Goal: Task Accomplishment & Management: Use online tool/utility

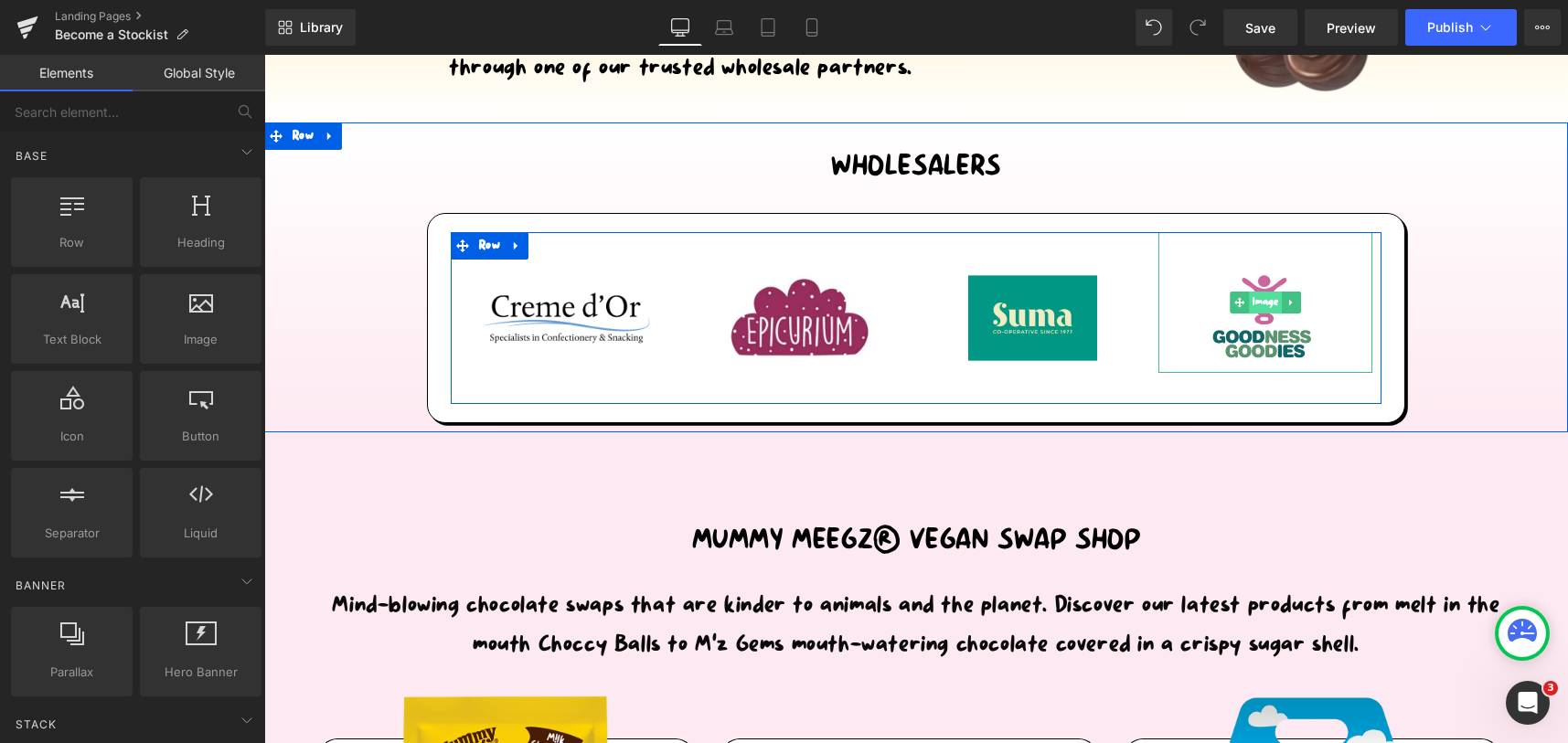
click at [1248, 296] on span "Image" at bounding box center [1264, 302] width 33 height 22
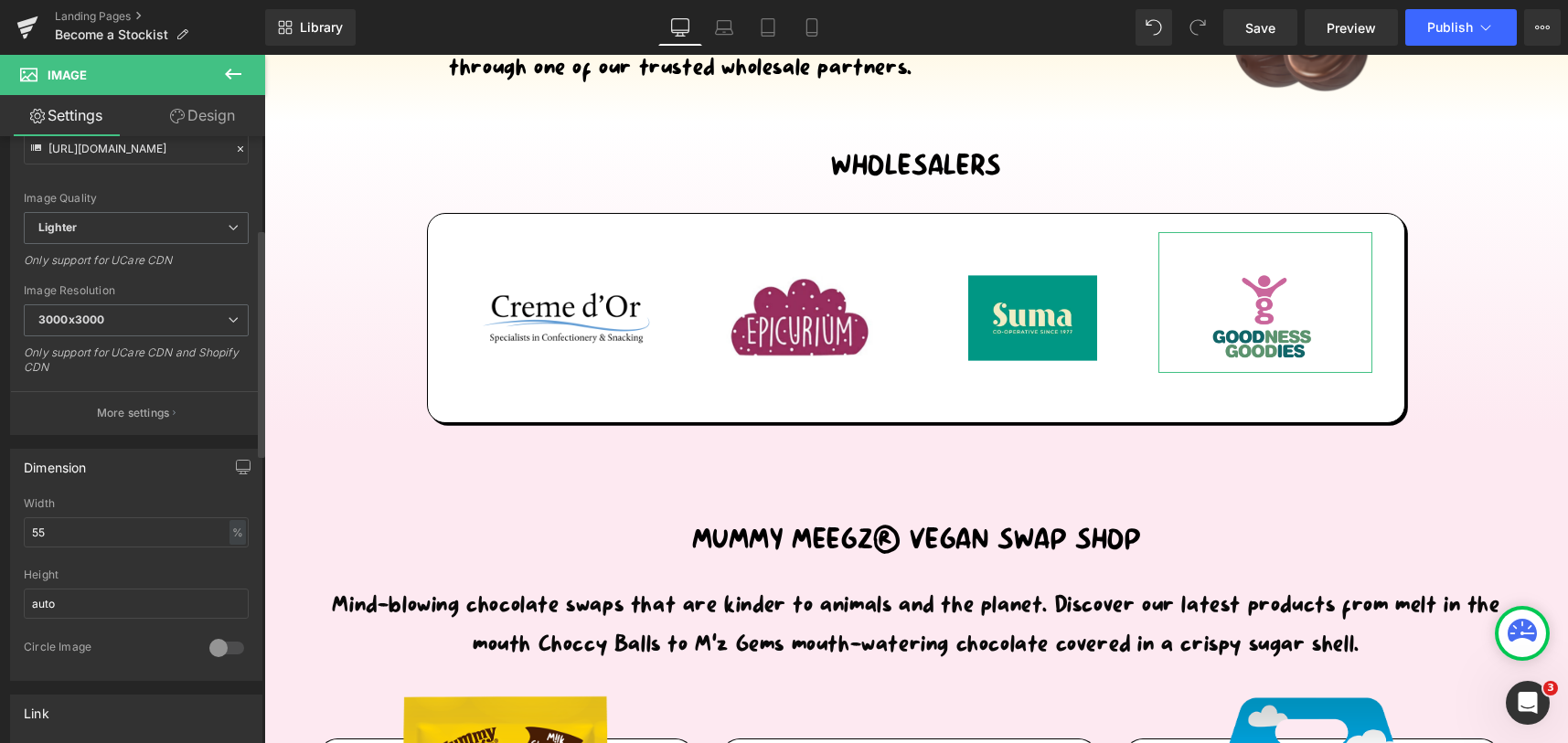
scroll to position [487, 0]
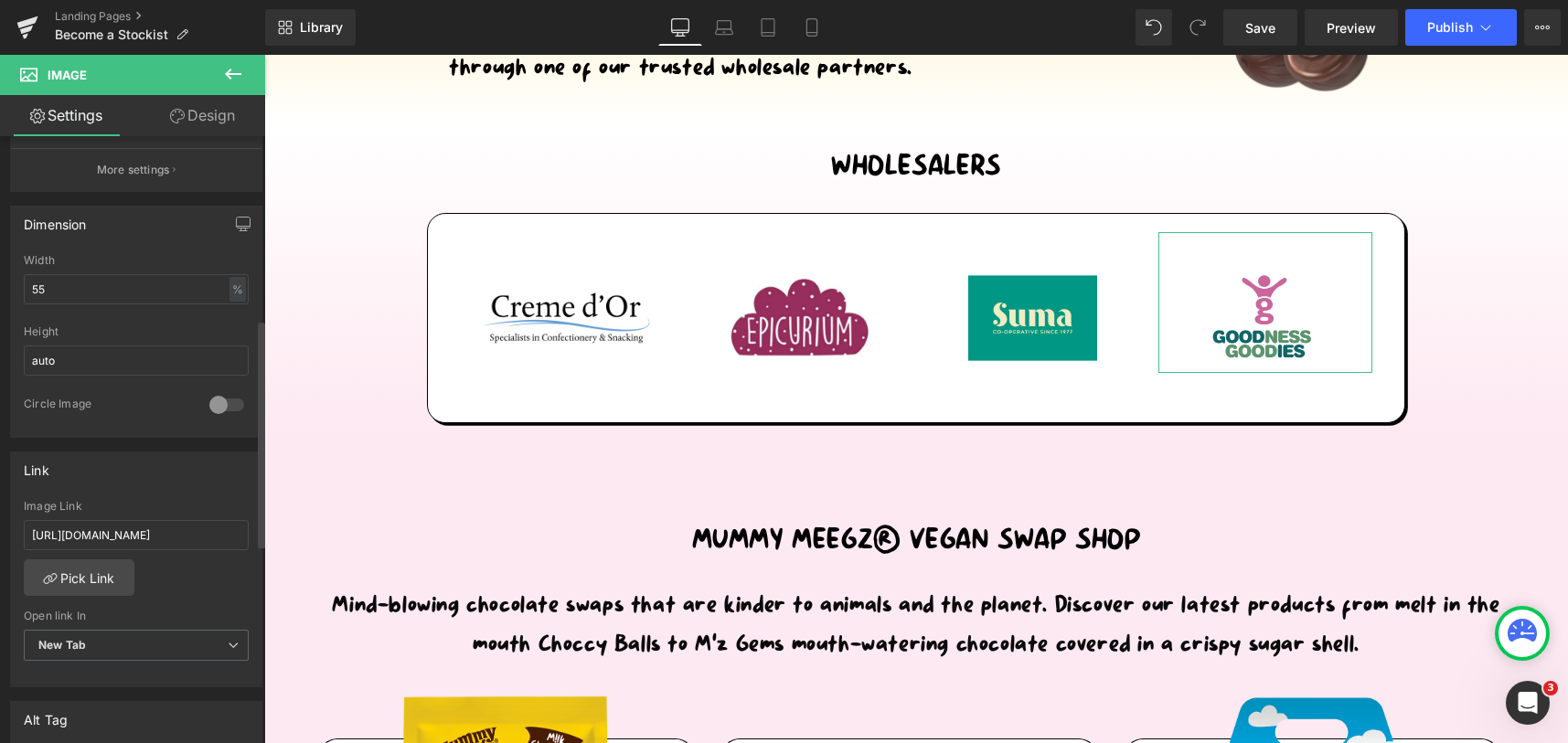
click at [125, 551] on div "Image Link [URL][DOMAIN_NAME]" at bounding box center [136, 529] width 225 height 59
click at [143, 539] on input "[URL][DOMAIN_NAME]" at bounding box center [136, 535] width 225 height 30
paste input "[DOMAIN_NAME][URL]"
type input "[URL][DOMAIN_NAME]"
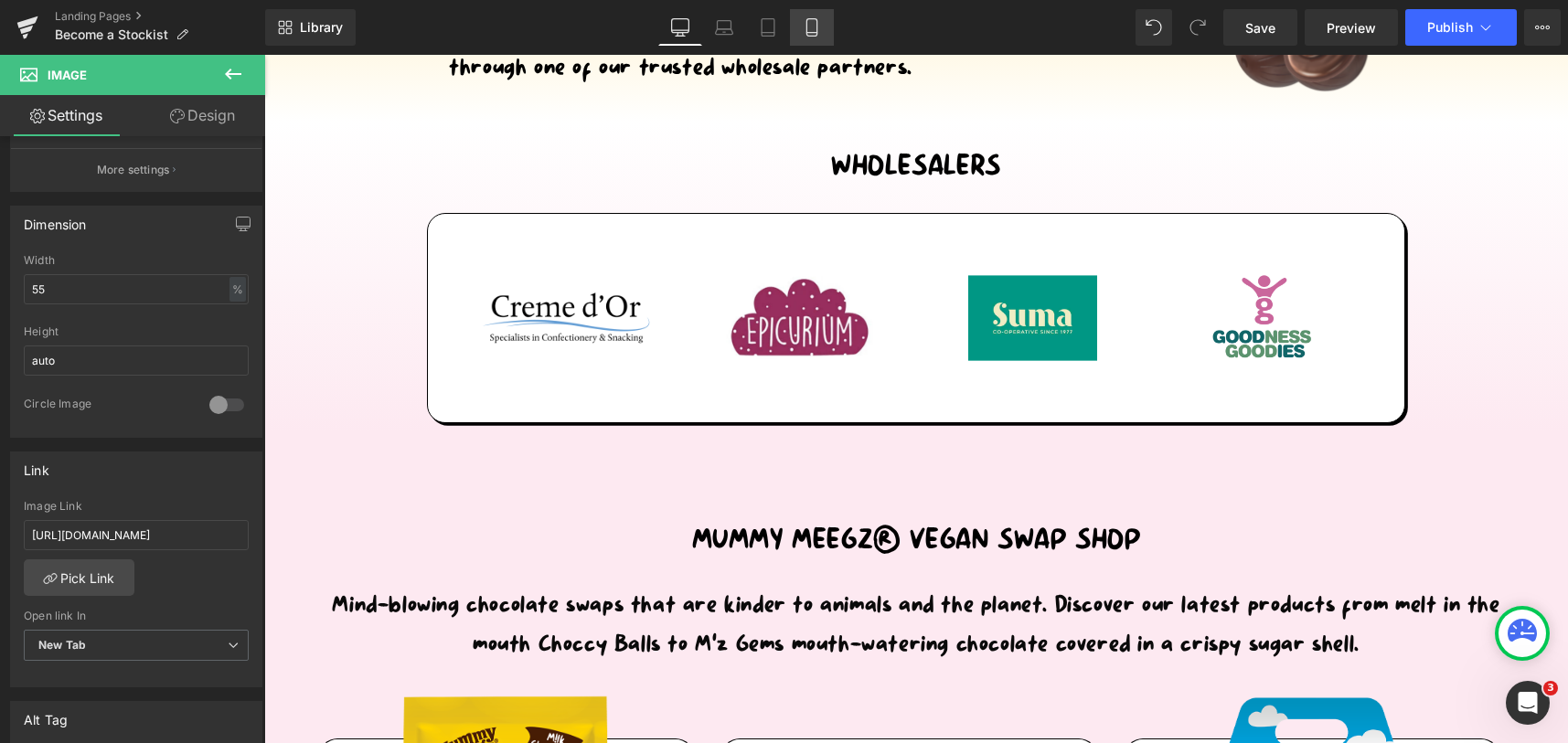
click at [814, 29] on icon at bounding box center [812, 28] width 19 height 19
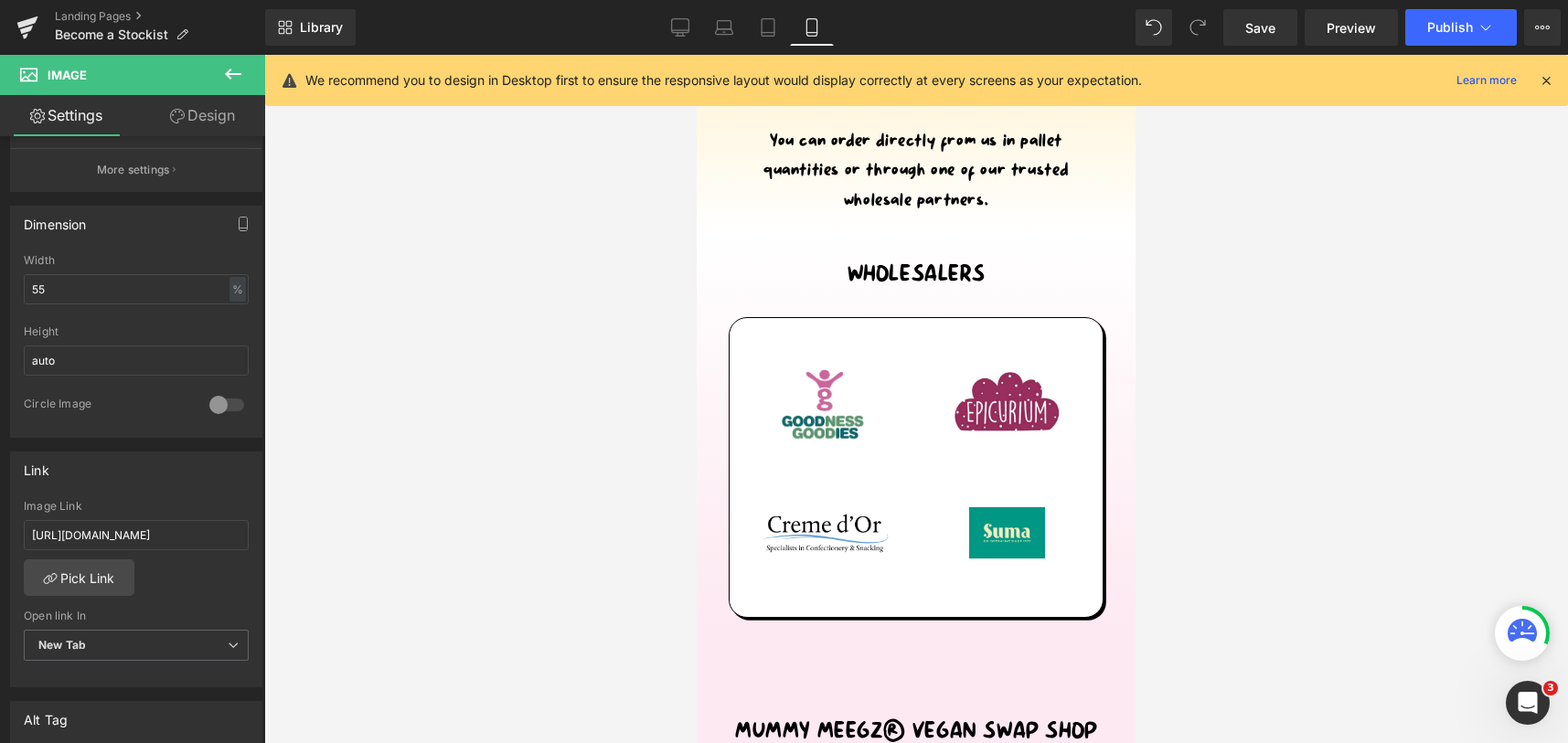
scroll to position [731, 0]
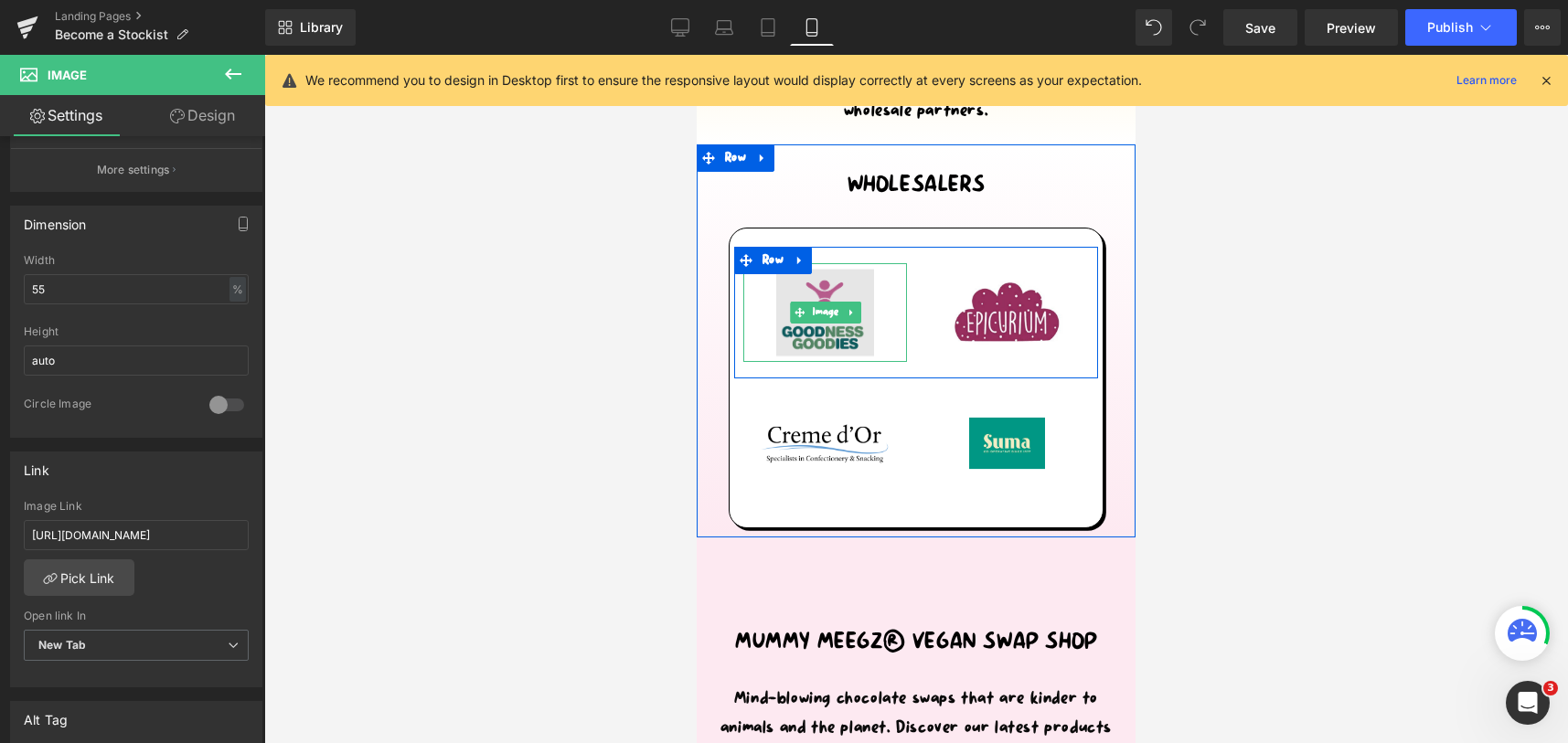
click at [795, 287] on img at bounding box center [825, 312] width 97 height 97
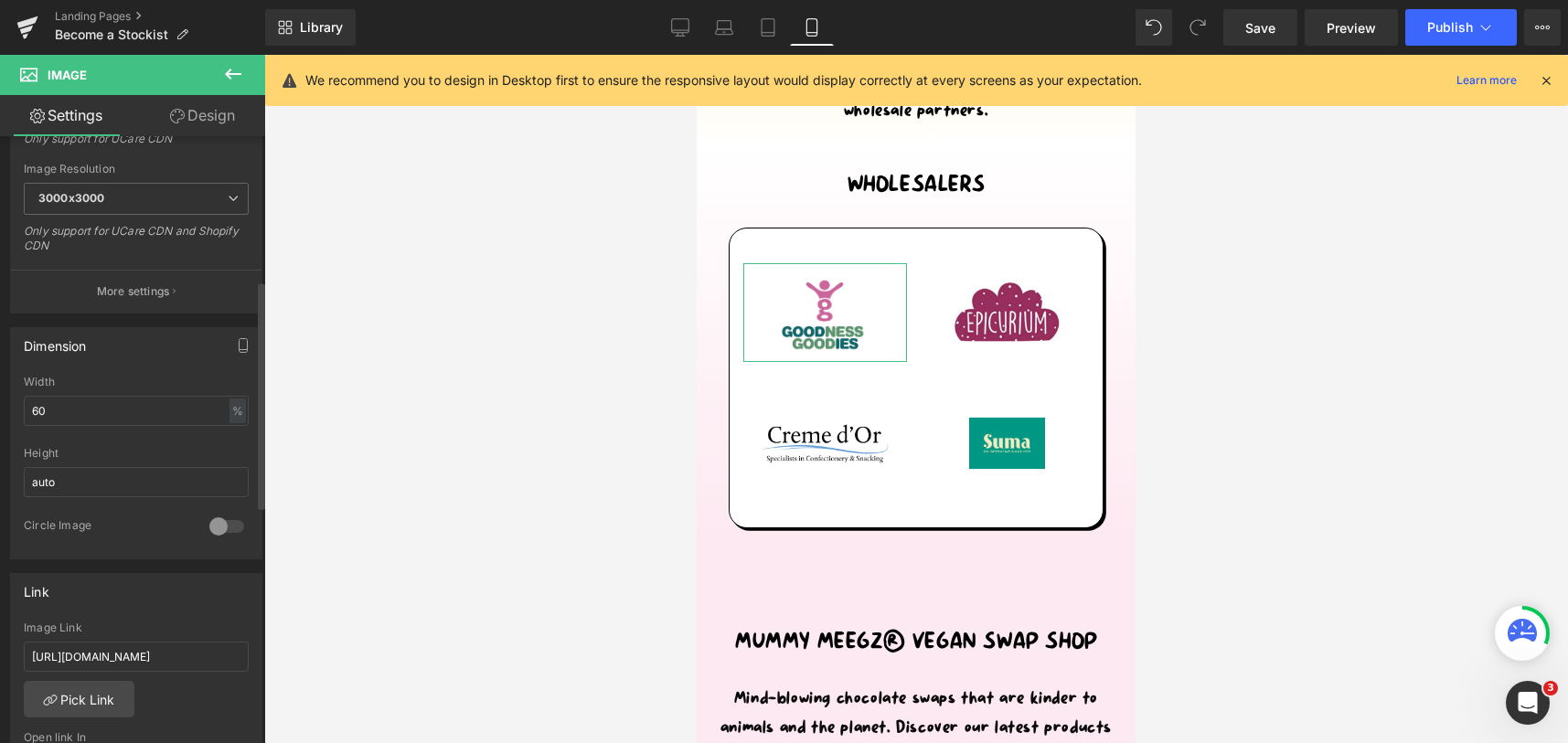
scroll to position [610, 0]
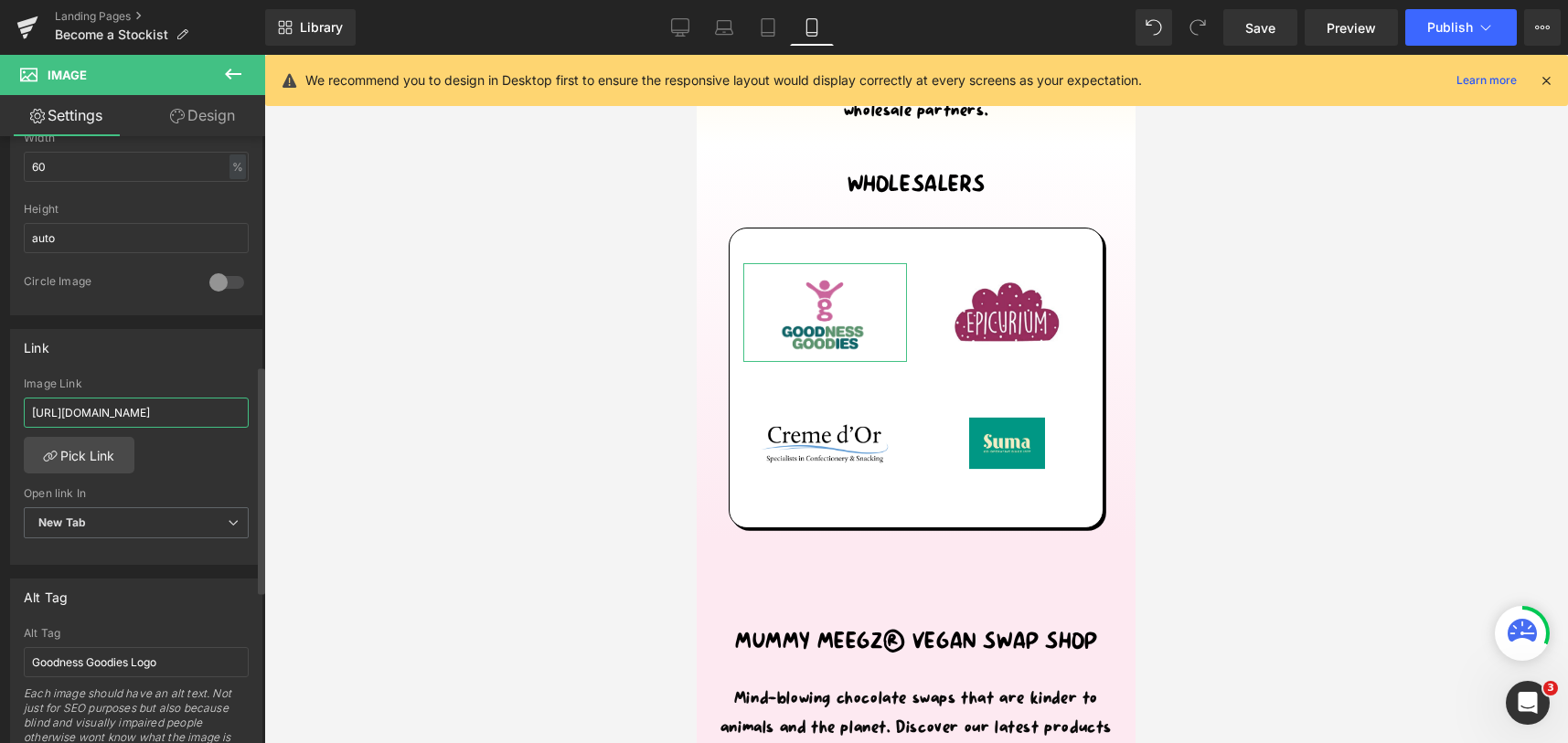
click at [176, 401] on input "[URL][DOMAIN_NAME]" at bounding box center [136, 412] width 225 height 30
paste input "[DOMAIN_NAME][URL]"
type input "[URL][DOMAIN_NAME]"
click at [775, 20] on icon at bounding box center [769, 28] width 19 height 19
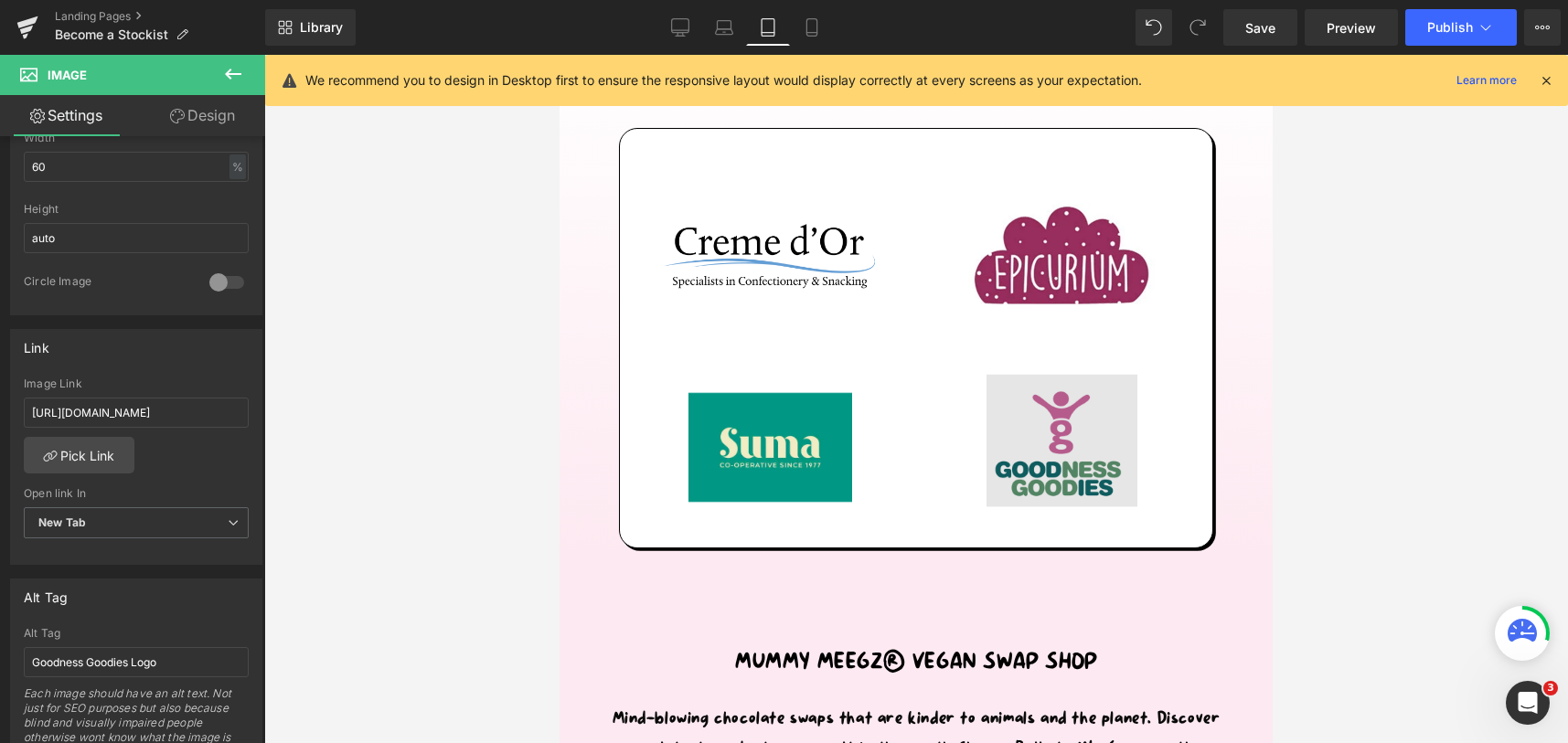
scroll to position [610, 0]
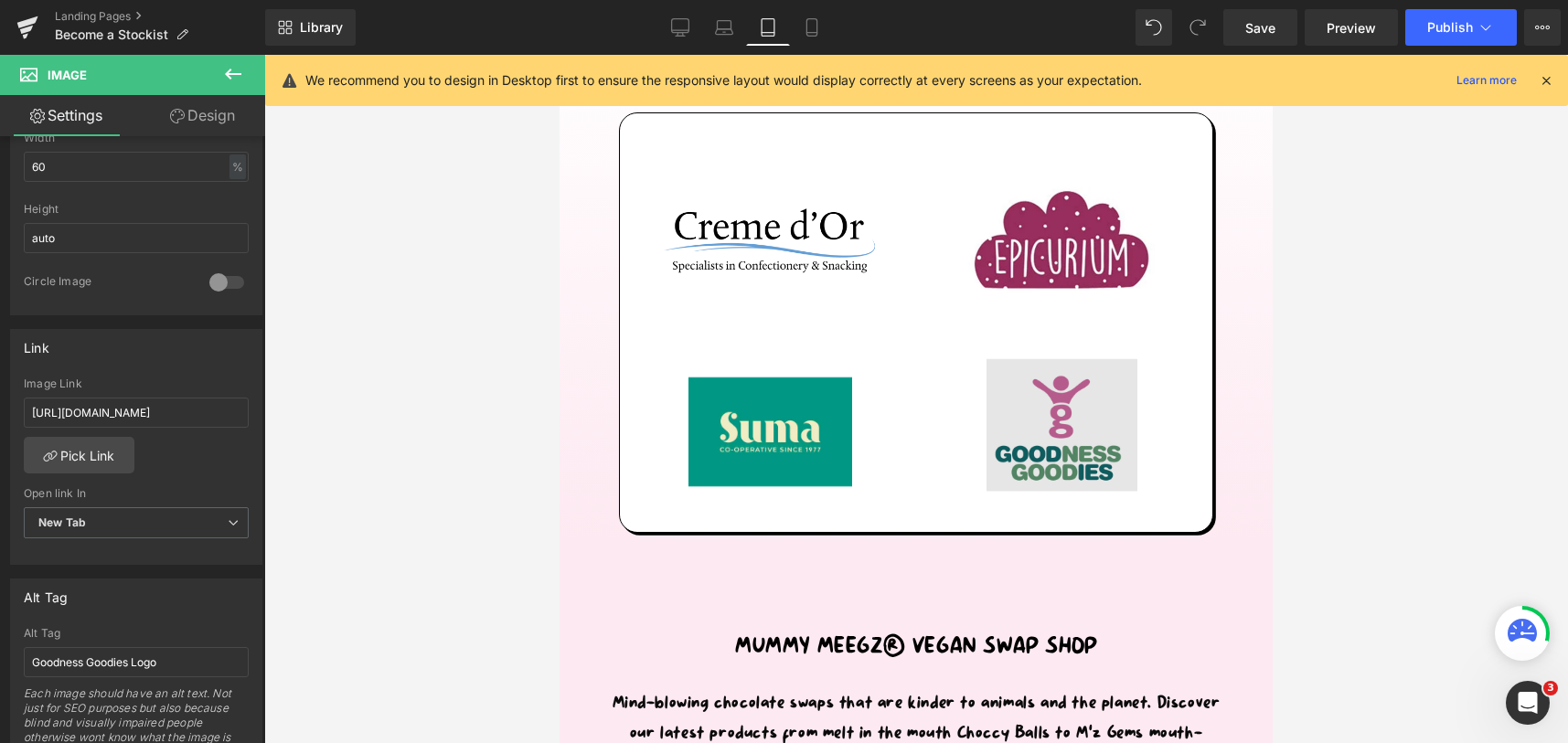
click at [1038, 408] on img at bounding box center [1061, 425] width 150 height 150
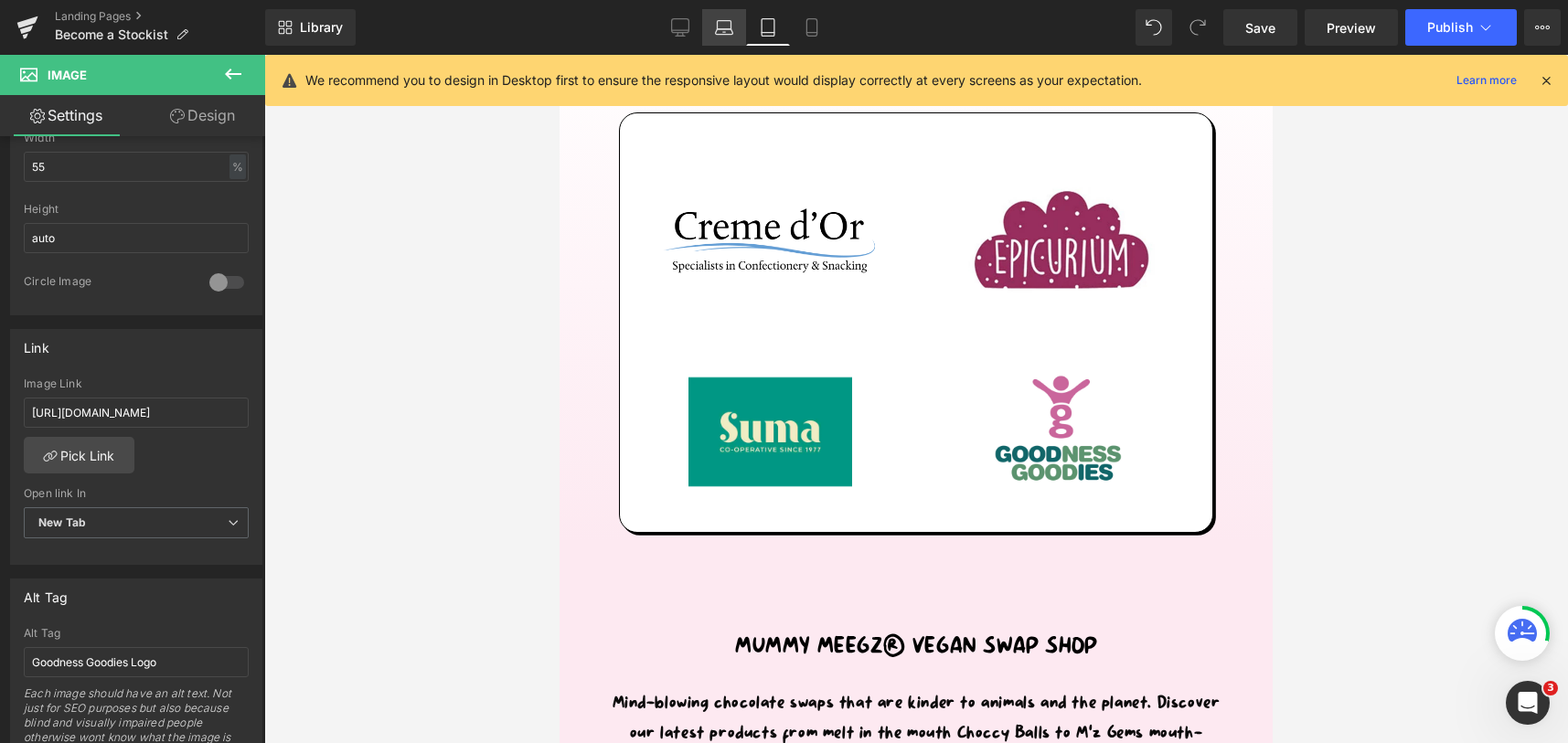
click at [722, 33] on icon at bounding box center [724, 28] width 19 height 19
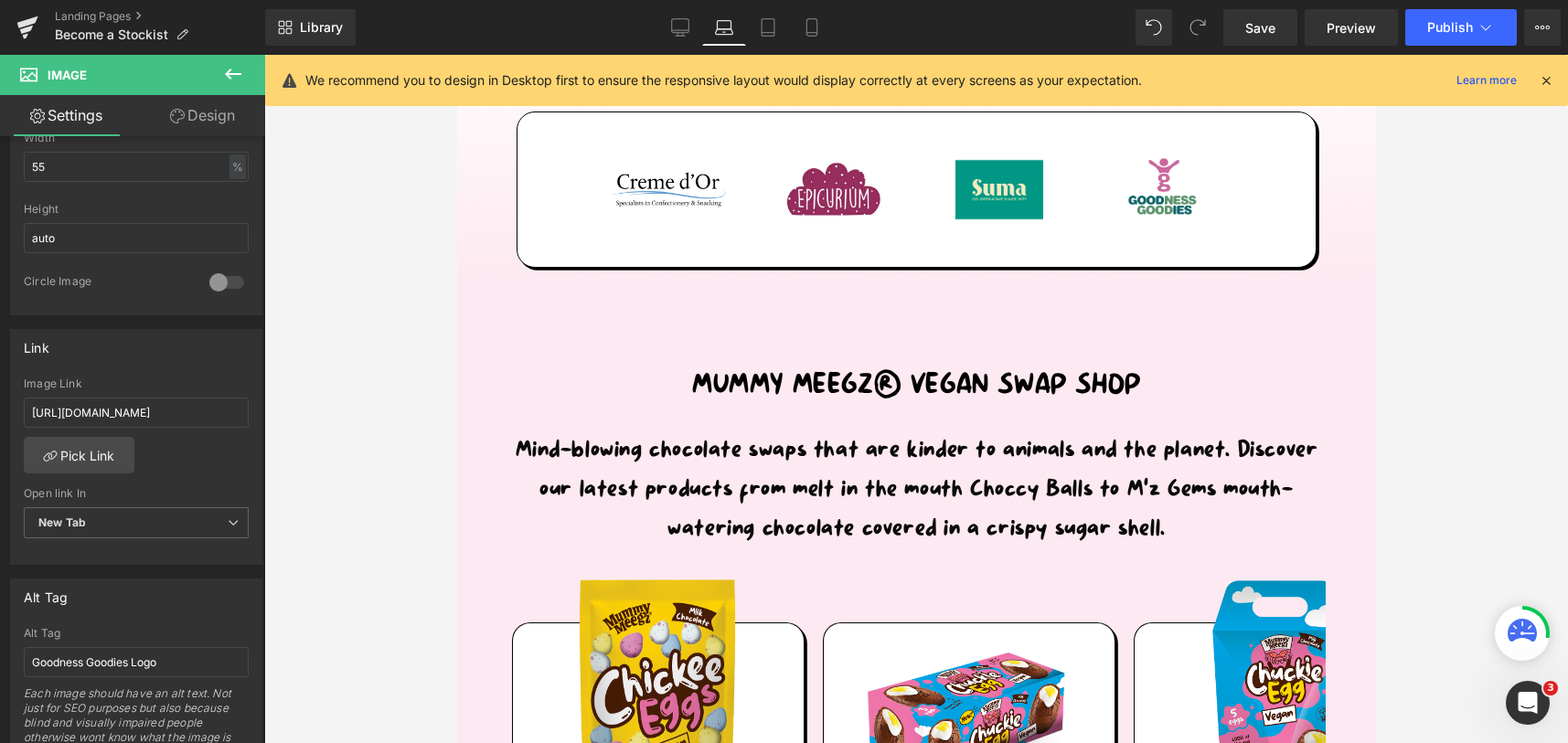
scroll to position [390, 0]
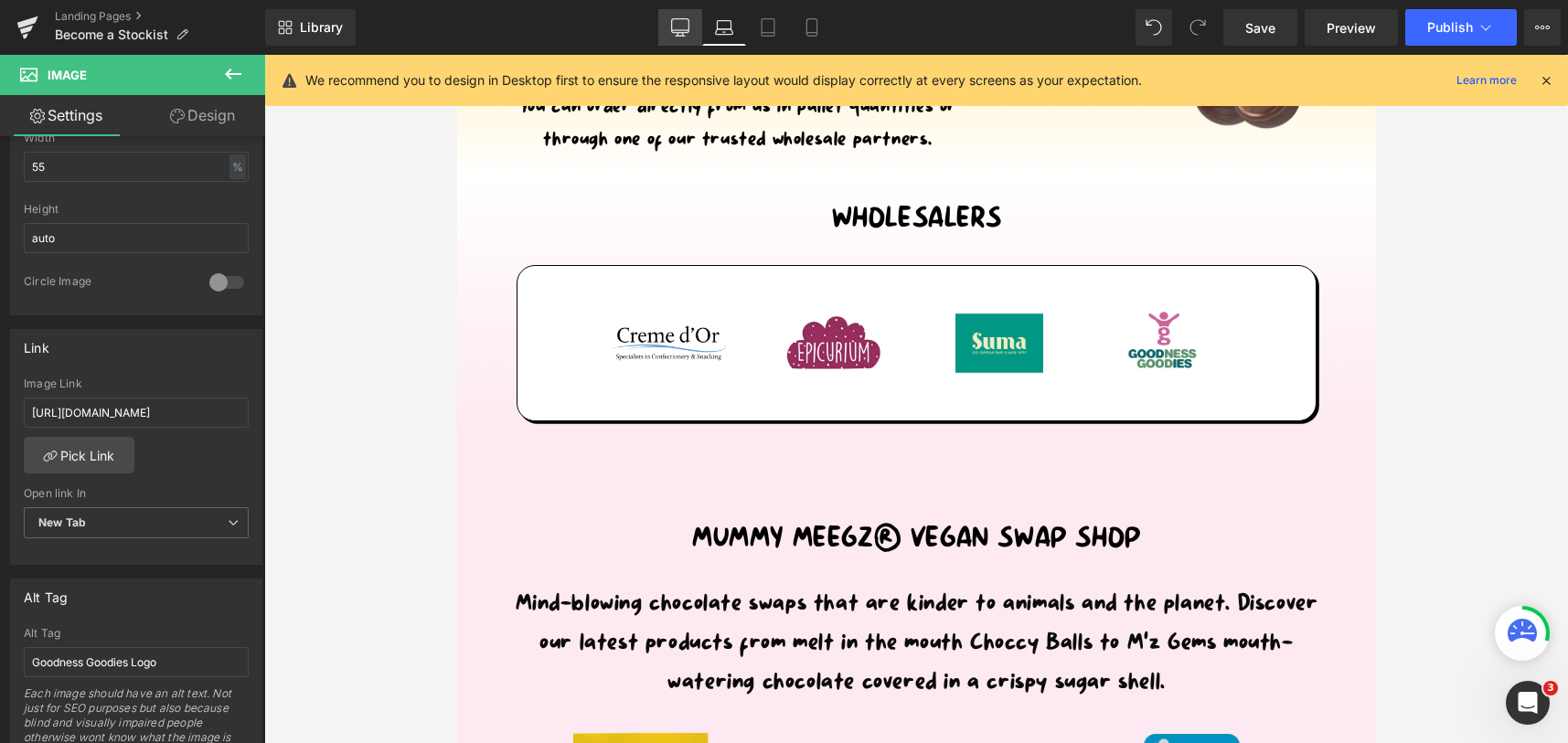
click at [679, 20] on icon at bounding box center [680, 28] width 19 height 19
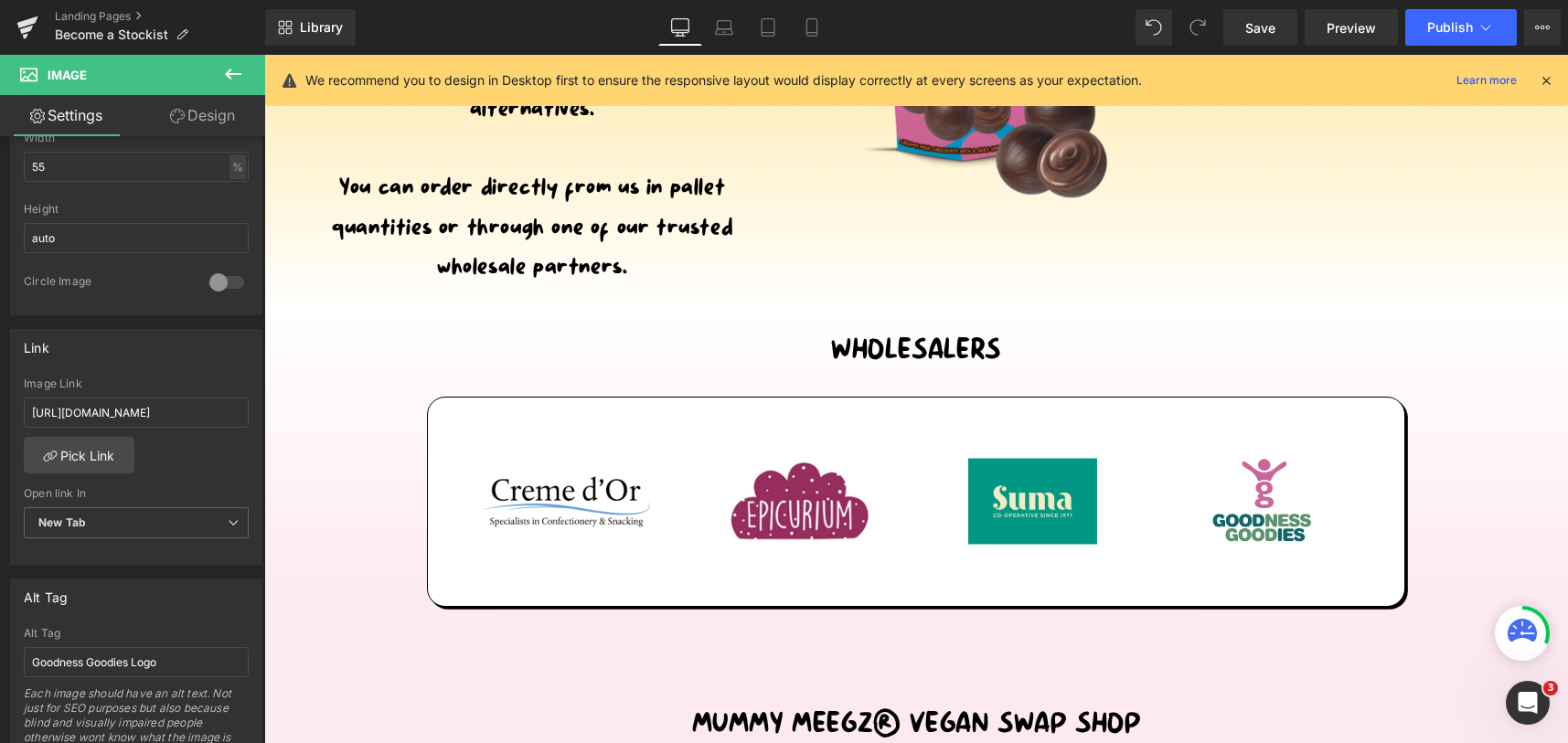
scroll to position [522, 0]
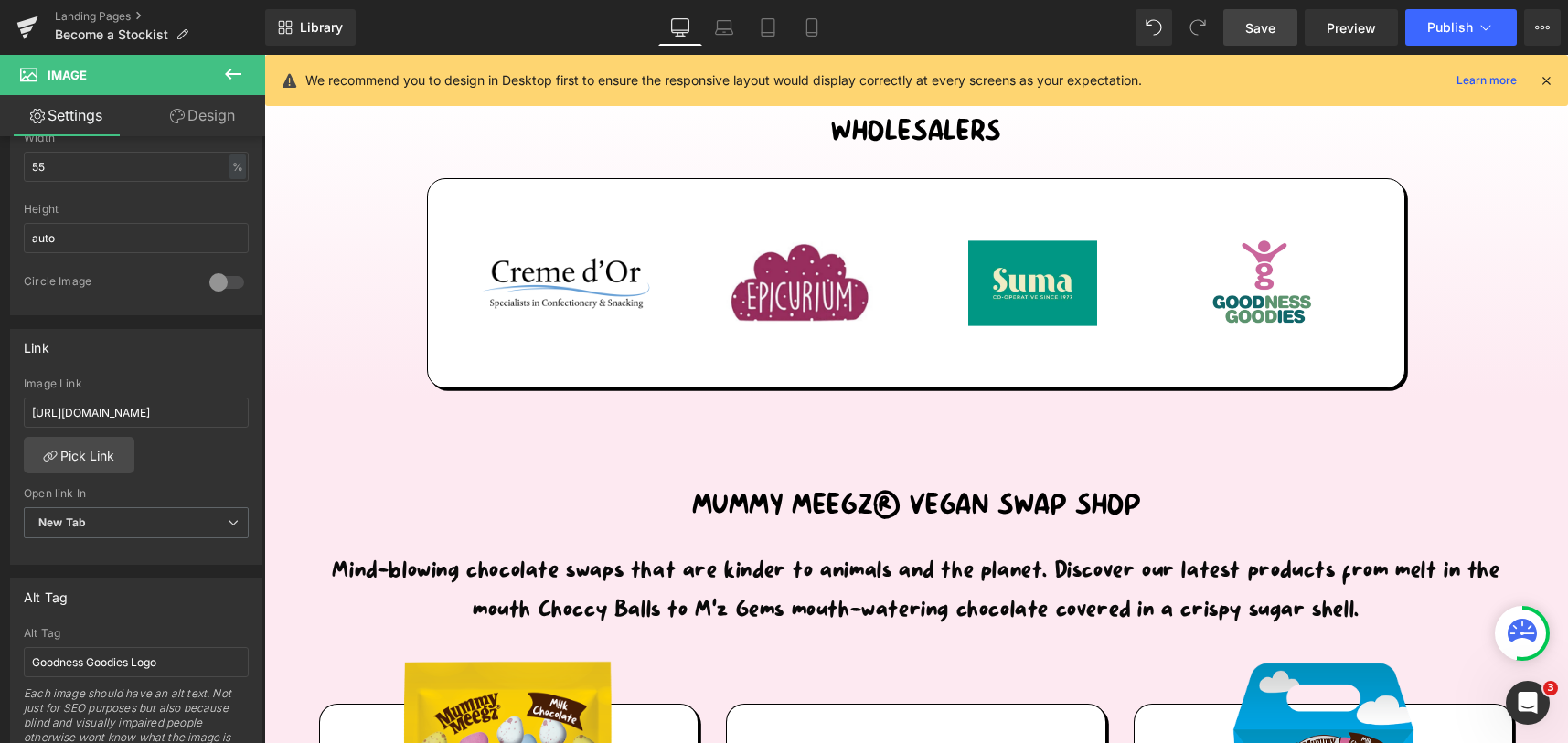
click at [1263, 44] on link "Save" at bounding box center [1260, 27] width 74 height 37
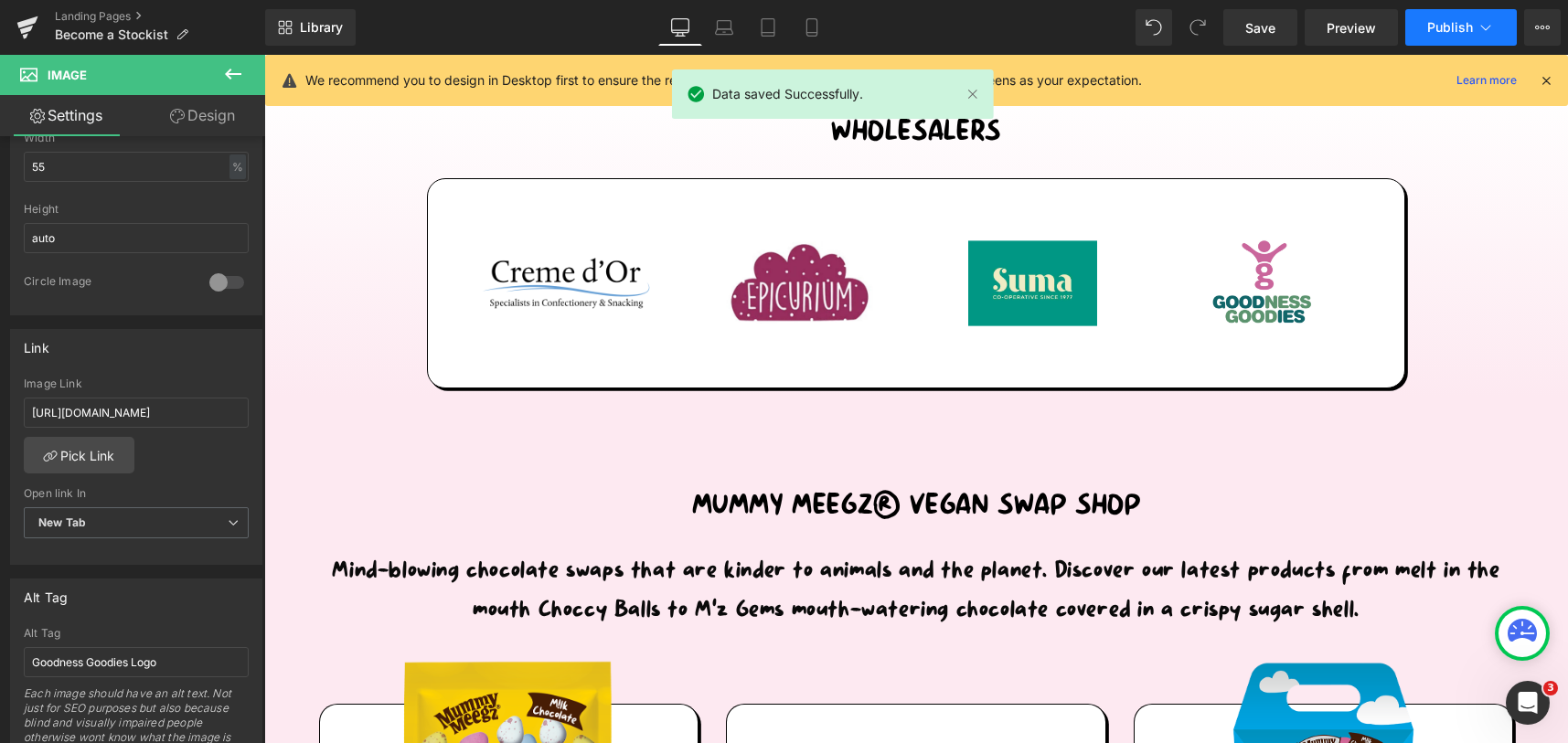
click at [1457, 21] on span "Publish" at bounding box center [1450, 27] width 46 height 15
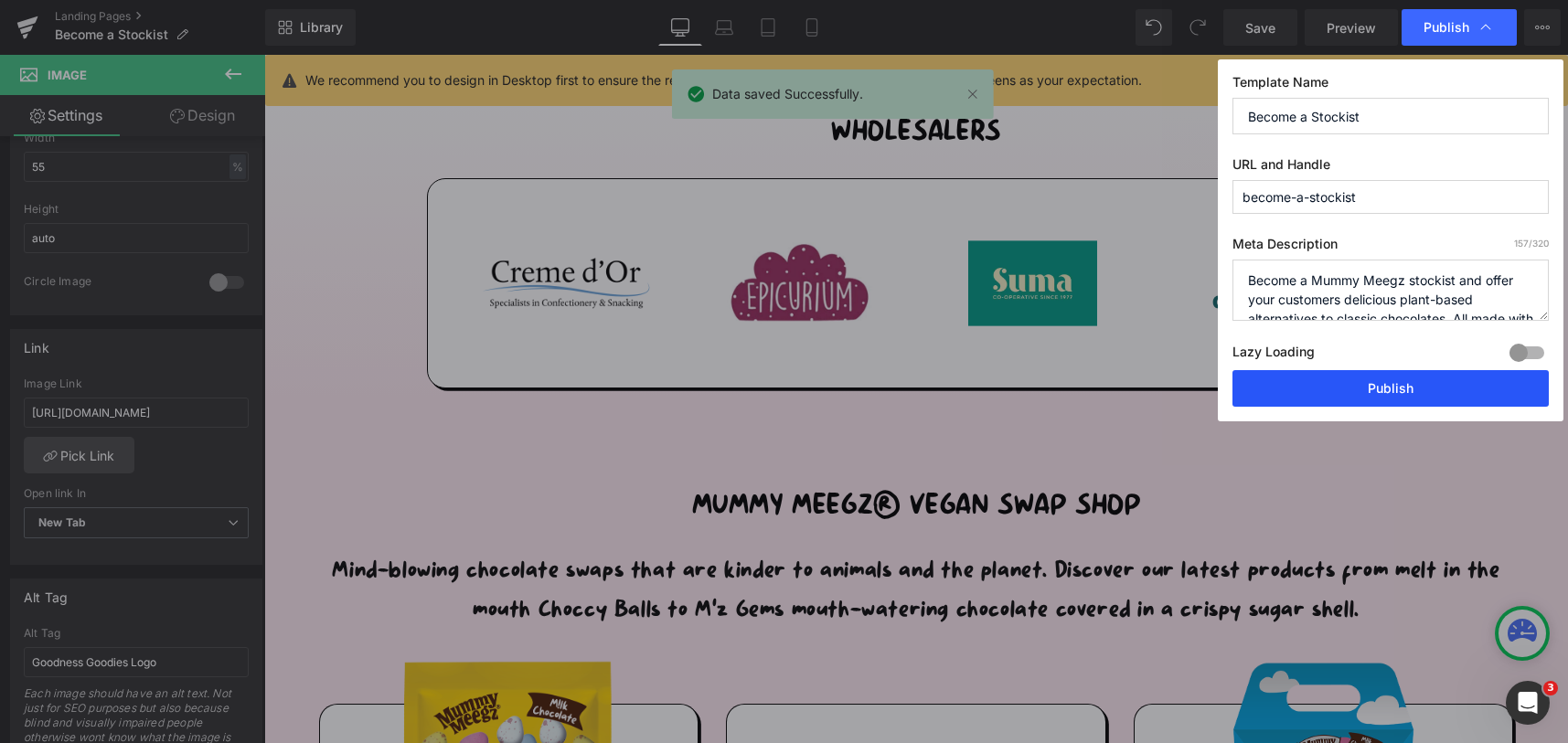
click at [1292, 405] on button "Publish" at bounding box center [1390, 388] width 316 height 37
